Goal: Find specific page/section: Find specific page/section

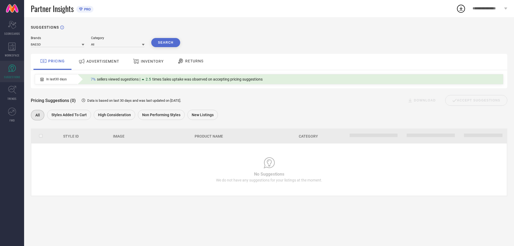
click at [101, 63] on span "ADVERTISEMENT" at bounding box center [103, 61] width 33 height 4
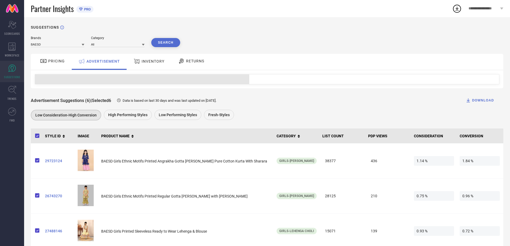
click at [147, 62] on span "INVENTORY" at bounding box center [153, 61] width 23 height 4
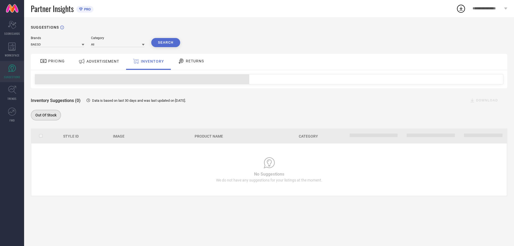
drag, startPoint x: 106, startPoint y: 64, endPoint x: 85, endPoint y: 66, distance: 21.0
click at [106, 64] on div "ADVERTISEMENT" at bounding box center [98, 62] width 43 height 10
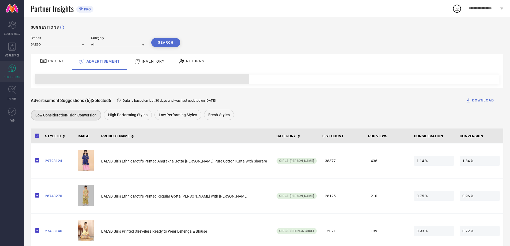
click at [60, 63] on span "PRICING" at bounding box center [56, 61] width 17 height 4
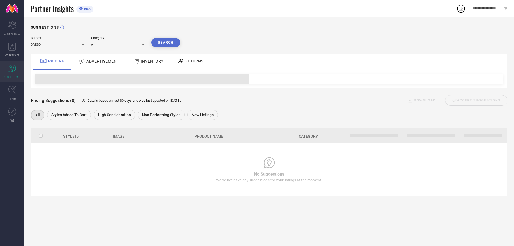
click at [95, 61] on span "ADVERTISEMENT" at bounding box center [103, 61] width 33 height 4
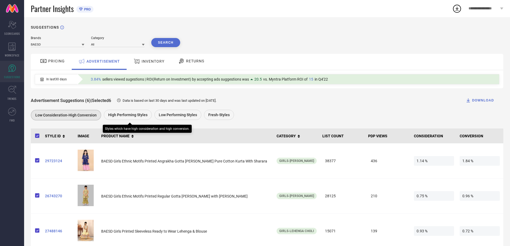
click at [131, 117] on span "High Performing Styles" at bounding box center [127, 115] width 39 height 4
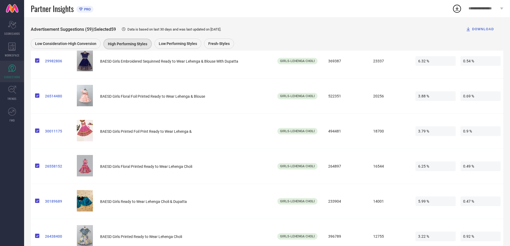
scroll to position [134, 0]
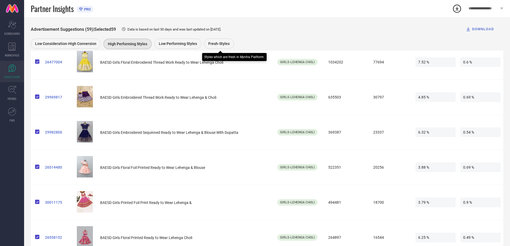
click at [216, 43] on span "Fresh-Styles" at bounding box center [218, 44] width 21 height 4
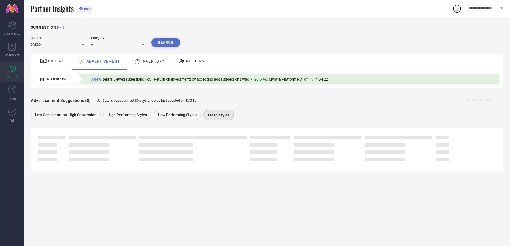
scroll to position [0, 0]
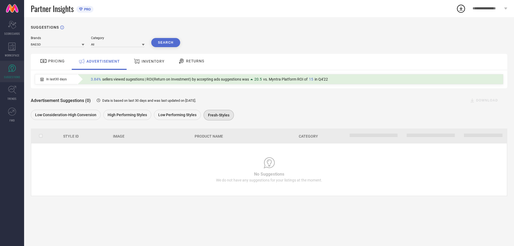
drag, startPoint x: 41, startPoint y: 59, endPoint x: 44, endPoint y: 61, distance: 3.9
click at [43, 60] on icon at bounding box center [43, 61] width 7 height 6
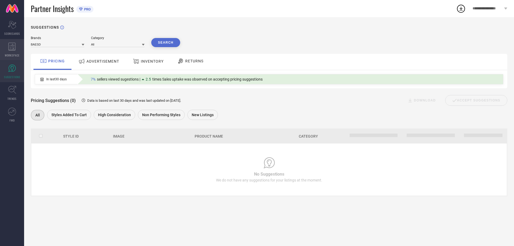
click at [11, 47] on icon at bounding box center [11, 47] width 7 height 8
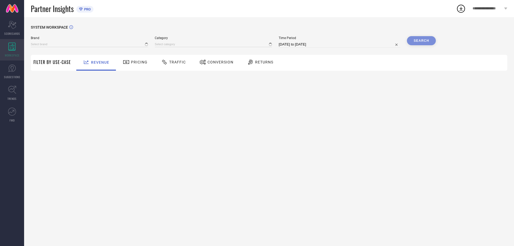
type input "BAESD"
type input "All"
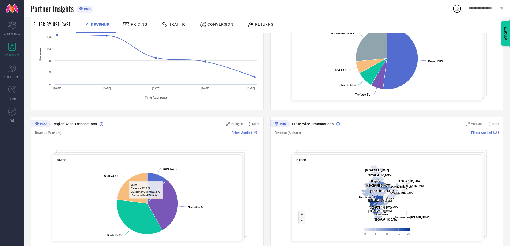
scroll to position [129, 0]
